Goal: Information Seeking & Learning: Find specific page/section

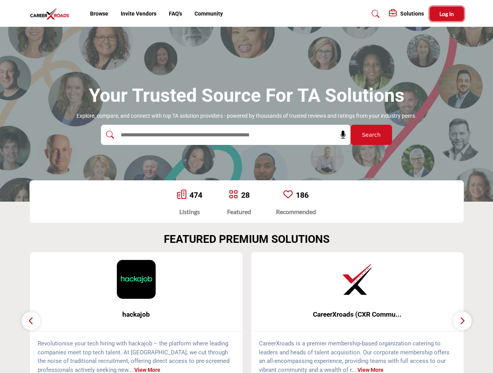
click at [447, 14] on span "Log In" at bounding box center [446, 13] width 14 height 7
click at [340, 135] on icon at bounding box center [343, 135] width 8 height 8
click at [246, 312] on div "CareerXroads (CXR Commu... ... View More" at bounding box center [357, 316] width 222 height 131
type input "**********"
click at [136, 314] on span "hackajob" at bounding box center [136, 314] width 189 height 10
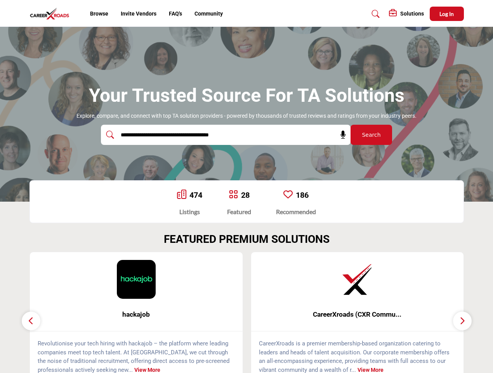
click at [357, 314] on span "CareerXroads (CXR Commu..." at bounding box center [357, 314] width 189 height 10
click at [31, 321] on icon "button" at bounding box center [31, 321] width 6 height 10
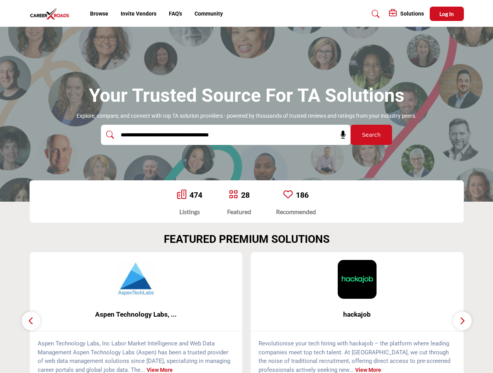
click at [462, 321] on icon "button" at bounding box center [462, 321] width 6 height 10
